Goal: Information Seeking & Learning: Learn about a topic

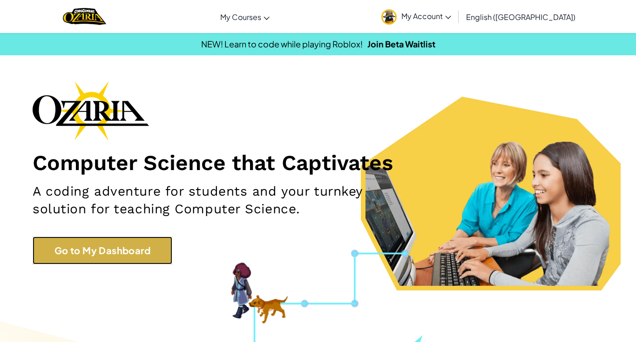
click at [114, 262] on link "Go to My Dashboard" at bounding box center [103, 251] width 140 height 28
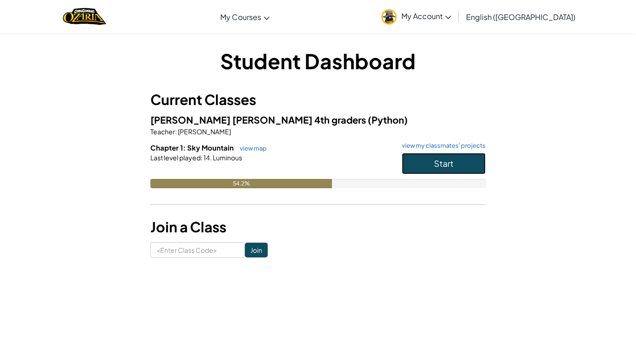
click at [435, 162] on span "Start" at bounding box center [444, 163] width 20 height 11
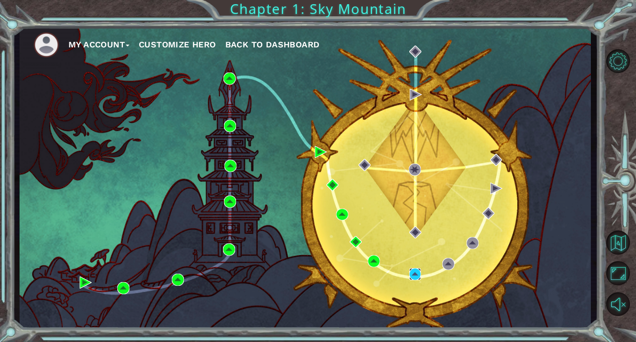
click at [420, 275] on img at bounding box center [415, 274] width 12 height 12
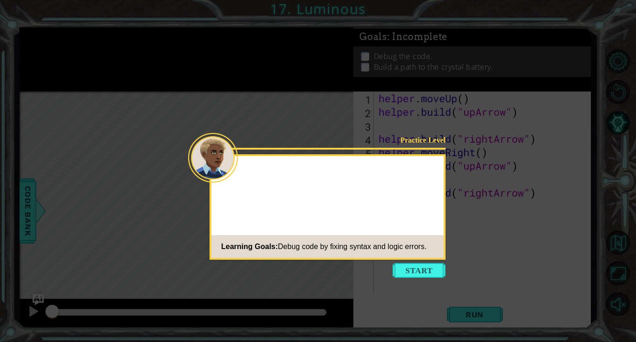
click at [407, 278] on icon at bounding box center [318, 171] width 636 height 342
click at [411, 282] on icon at bounding box center [318, 171] width 636 height 342
click at [416, 267] on button "Start" at bounding box center [418, 270] width 53 height 15
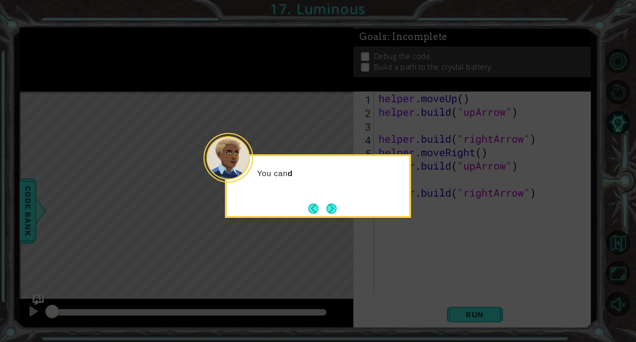
click at [343, 213] on div "You can d" at bounding box center [318, 186] width 186 height 64
click at [336, 214] on button "Next" at bounding box center [331, 209] width 10 height 10
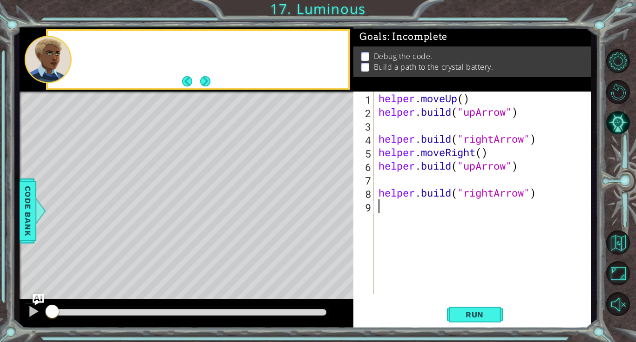
click at [331, 218] on div "Level Map" at bounding box center [235, 229] width 430 height 274
click at [208, 76] on button "Next" at bounding box center [205, 81] width 10 height 10
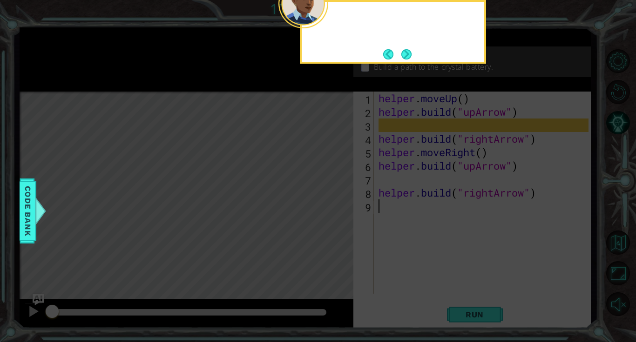
click at [206, 82] on icon at bounding box center [318, 171] width 636 height 342
click at [409, 56] on button "Next" at bounding box center [406, 54] width 10 height 10
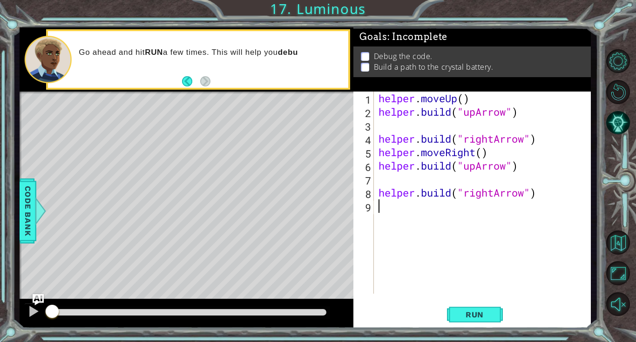
click at [284, 216] on div "Level Map" at bounding box center [235, 229] width 430 height 274
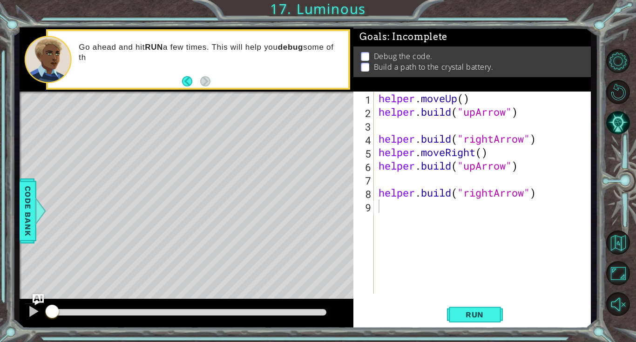
click at [284, 216] on div "Level Map" at bounding box center [235, 229] width 430 height 274
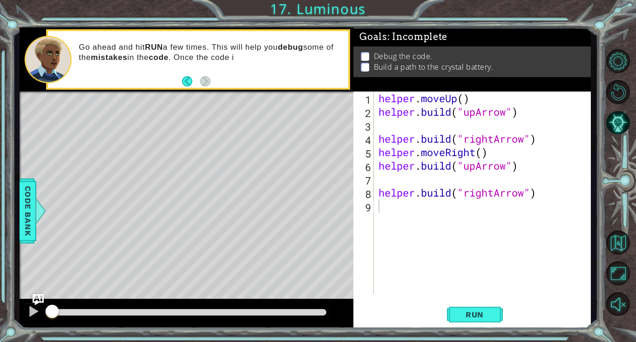
click at [284, 216] on div "Level Map" at bounding box center [235, 229] width 430 height 274
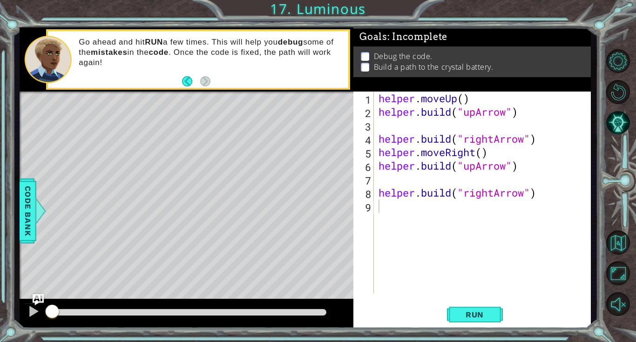
click at [390, 131] on div "helper . moveUp ( ) helper . build ( "upArrow" ) helper . build ( "rightArrow" …" at bounding box center [484, 206] width 216 height 229
click at [461, 305] on button "Run" at bounding box center [475, 315] width 56 height 24
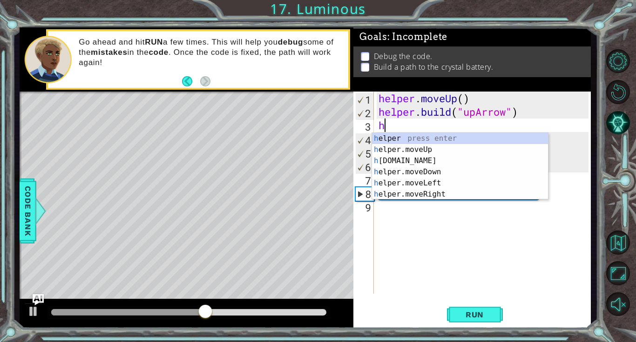
click at [459, 164] on div "h elper press enter h elper.moveUp press enter h [DOMAIN_NAME] press enter h el…" at bounding box center [460, 177] width 176 height 89
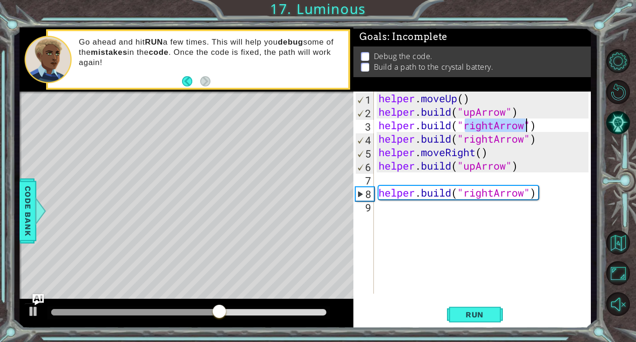
click at [511, 128] on div "helper . moveUp ( ) helper . build ( "upArrow" ) helper . build ( "rightArrow" …" at bounding box center [484, 206] width 216 height 229
click at [491, 128] on div "helper . moveUp ( ) helper . build ( "upArrow" ) helper . build ( "rightArrow" …" at bounding box center [484, 206] width 216 height 229
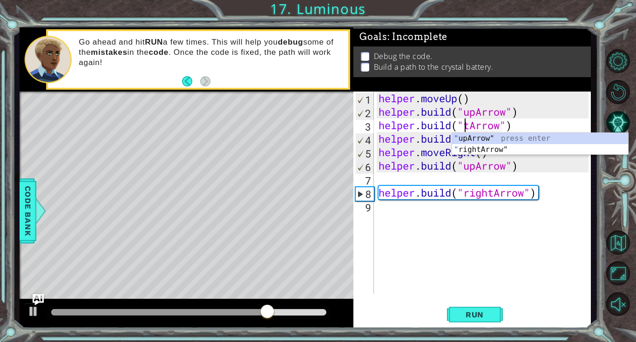
scroll to position [0, 5]
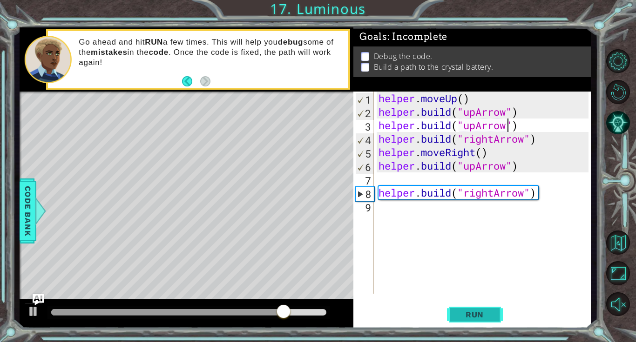
type textarea "[DOMAIN_NAME]("upArrow")"
click at [474, 305] on button "Run" at bounding box center [475, 315] width 56 height 24
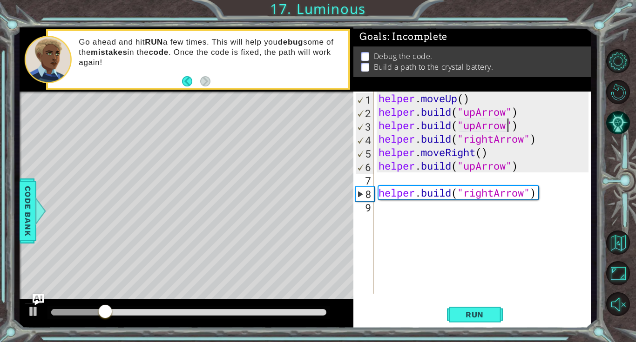
click at [447, 180] on div "helper . moveUp ( ) helper . build ( "upArrow" ) helper . build ( "upArrow" ) h…" at bounding box center [484, 206] width 216 height 229
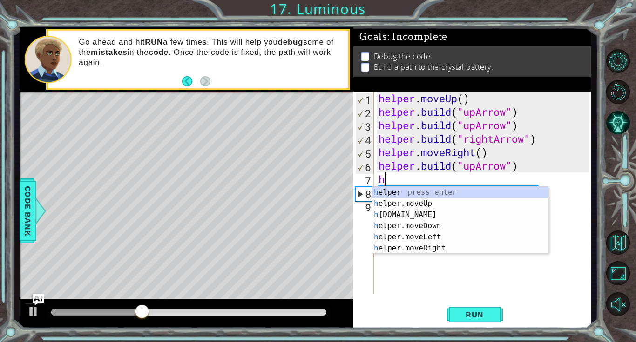
click at [450, 215] on div "h elper press enter h elper.moveUp press enter h [DOMAIN_NAME] press enter h el…" at bounding box center [460, 231] width 176 height 89
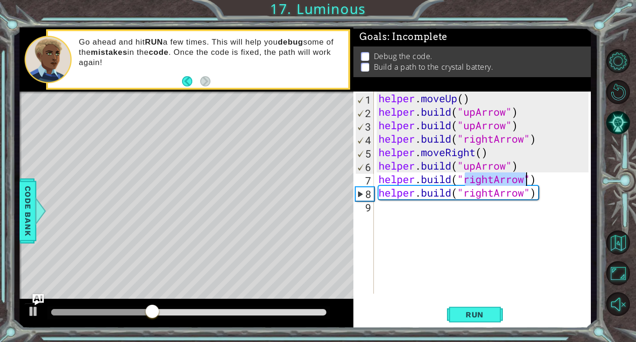
click at [518, 179] on div "helper . moveUp ( ) helper . build ( "upArrow" ) helper . build ( "upArrow" ) h…" at bounding box center [484, 206] width 216 height 229
click at [486, 177] on div "helper . moveUp ( ) helper . build ( "upArrow" ) helper . build ( "upArrow" ) h…" at bounding box center [484, 206] width 216 height 229
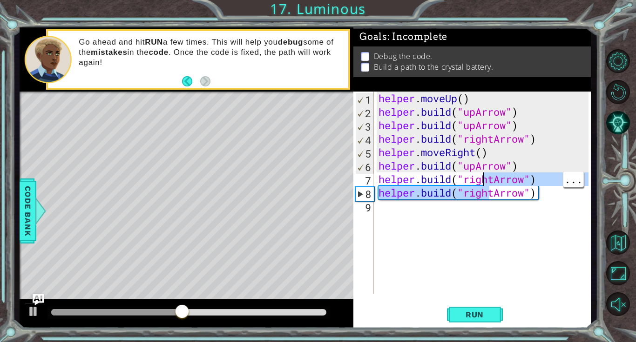
click at [490, 182] on div "helper . moveUp ( ) helper . build ( "upArrow" ) helper . build ( "upArrow" ) h…" at bounding box center [484, 206] width 216 height 229
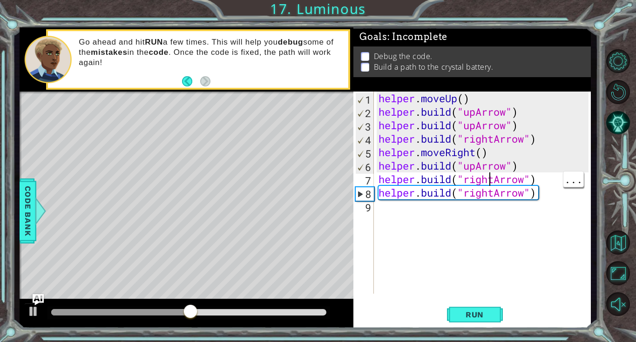
click at [491, 183] on div "helper . moveUp ( ) helper . build ( "upArrow" ) helper . build ( "upArrow" ) h…" at bounding box center [484, 206] width 216 height 229
click at [494, 185] on div "helper . moveUp ( ) helper . build ( "upArrow" ) helper . build ( "upArrow" ) h…" at bounding box center [484, 206] width 216 height 229
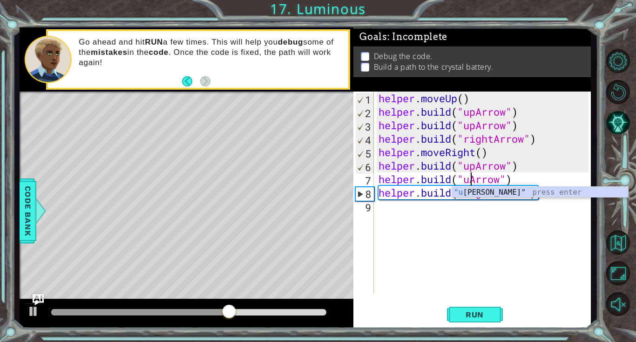
scroll to position [0, 5]
type textarea "[DOMAIN_NAME]("upArrow")"
click at [480, 316] on span "Run" at bounding box center [474, 314] width 37 height 9
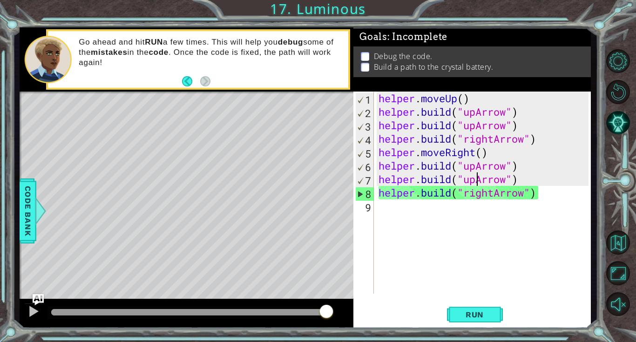
click at [449, 207] on div "helper . moveUp ( ) helper . build ( "upArrow" ) helper . build ( "upArrow" ) h…" at bounding box center [484, 206] width 216 height 229
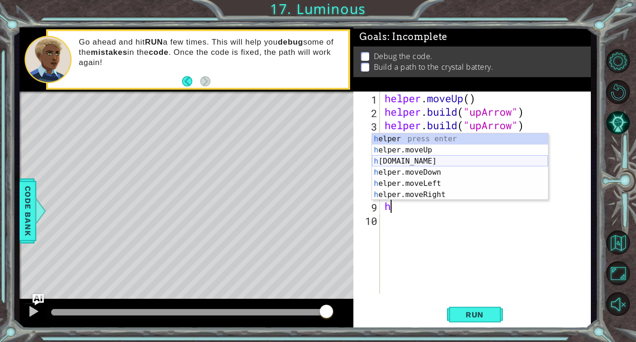
click at [433, 164] on div "h elper press enter h elper.moveUp press enter h [DOMAIN_NAME] press enter h el…" at bounding box center [460, 178] width 176 height 89
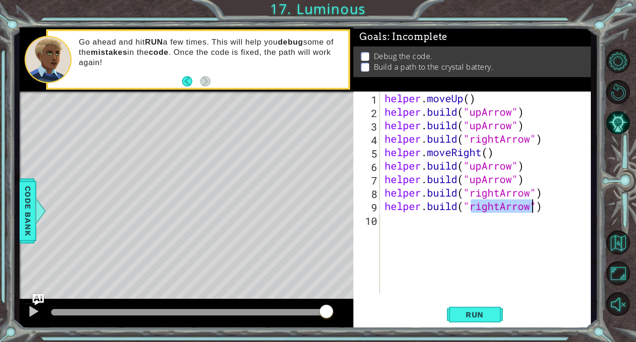
click at [495, 204] on div "helper . moveUp ( ) helper . build ( "upArrow" ) helper . build ( "upArrow" ) h…" at bounding box center [485, 193] width 206 height 202
click at [502, 197] on div "helper . moveUp ( ) helper . build ( "upArrow" ) helper . build ( "upArrow" ) h…" at bounding box center [487, 206] width 211 height 229
click at [457, 297] on div "[DOMAIN_NAME]("rupArrow") 1 2 3 4 5 6 7 8 9 10 helper . moveUp ( ) helper . bui…" at bounding box center [471, 210] width 237 height 237
click at [473, 195] on div "helper . moveUp ( ) helper . build ( "upArrow" ) helper . build ( "upArrow" ) h…" at bounding box center [487, 206] width 211 height 229
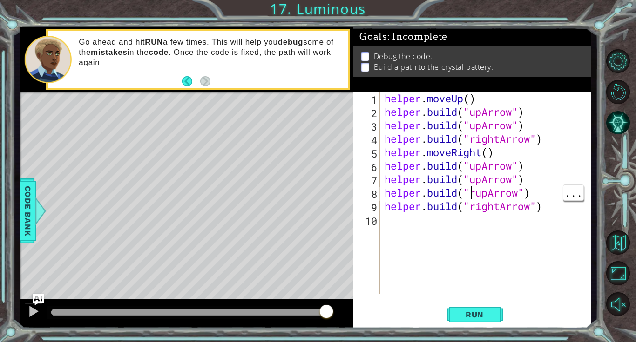
click at [470, 186] on div "helper . moveUp ( ) helper . build ( "upArrow" ) helper . build ( "upArrow" ) h…" at bounding box center [487, 206] width 211 height 229
click at [475, 193] on div "helper . moveUp ( ) helper . build ( "upArrow" ) helper . build ( "upArrow" ) h…" at bounding box center [487, 206] width 211 height 229
type textarea "[DOMAIN_NAME]("upArrow")"
click at [471, 318] on span "Run" at bounding box center [474, 314] width 37 height 9
